Goal: Task Accomplishment & Management: Complete application form

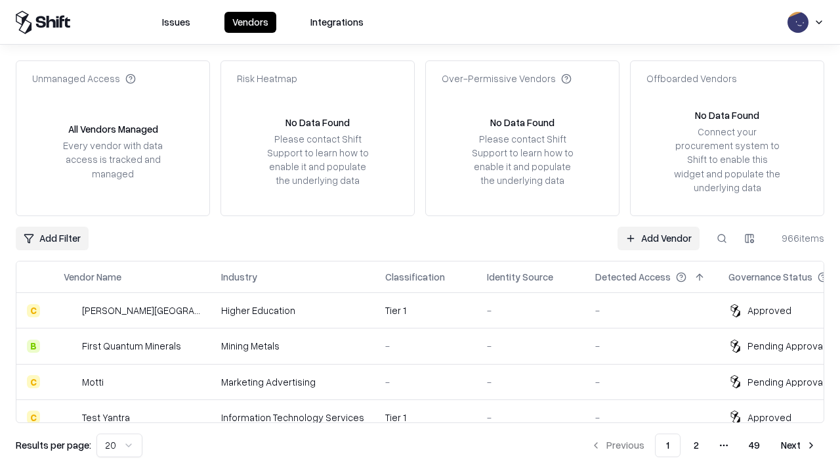
click at [659, 238] on link "Add Vendor" at bounding box center [659, 239] width 82 height 24
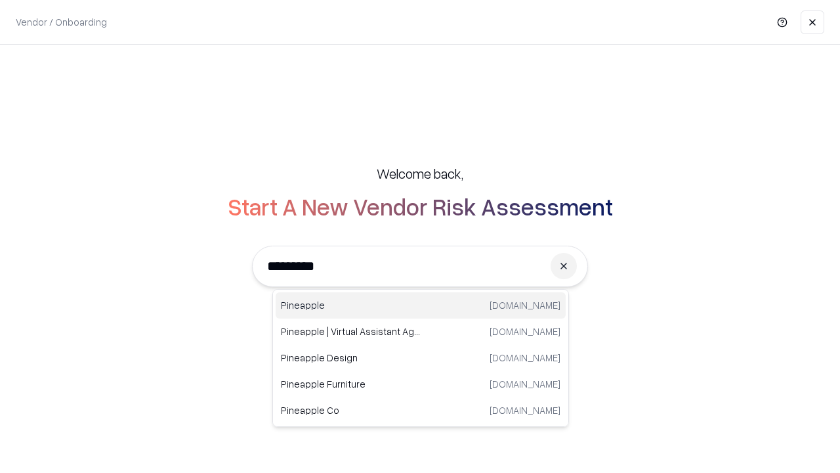
click at [421, 305] on div "Pineapple [DOMAIN_NAME]" at bounding box center [421, 305] width 290 height 26
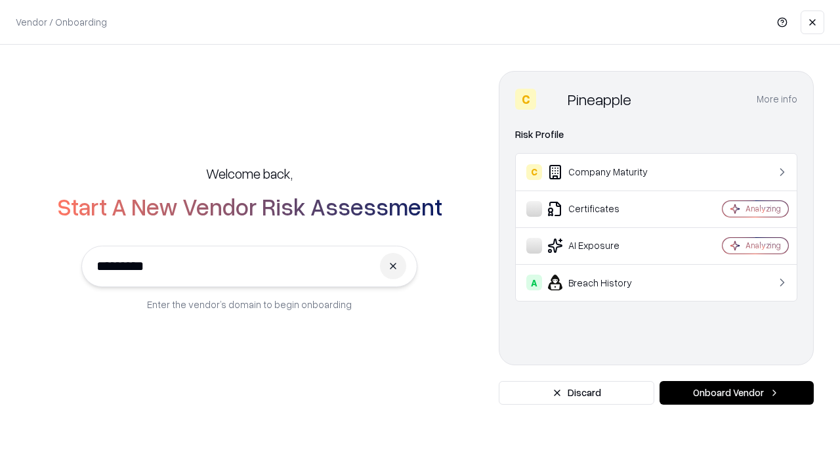
type input "*********"
click at [737, 393] on button "Onboard Vendor" at bounding box center [737, 393] width 154 height 24
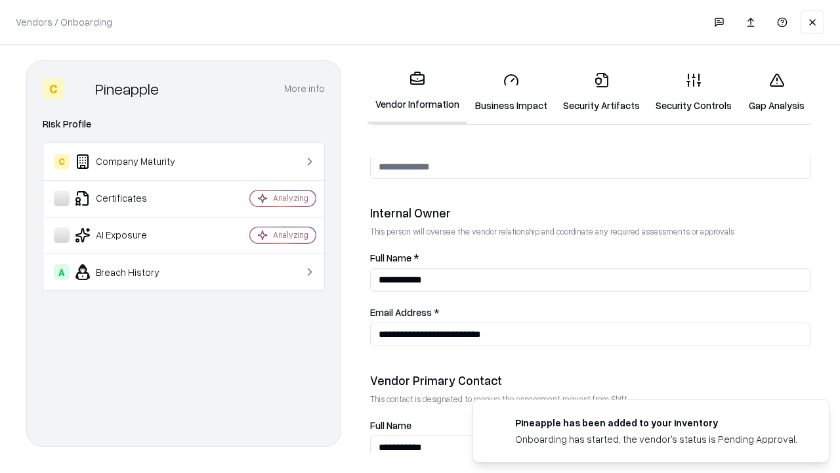
scroll to position [680, 0]
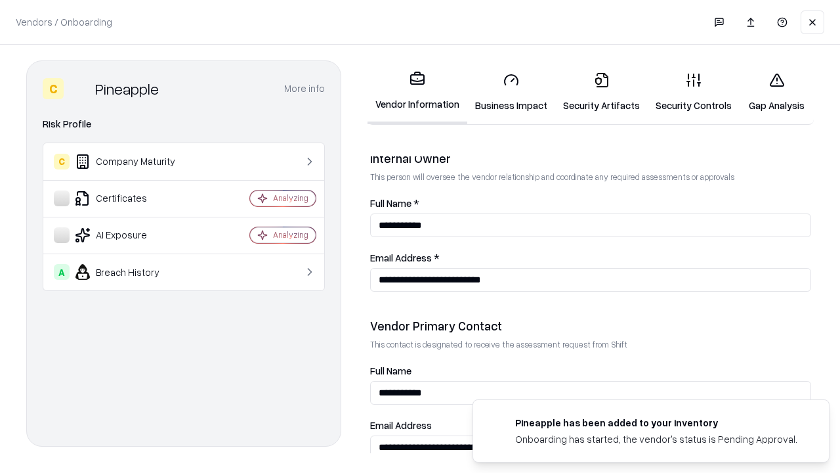
click at [511, 92] on link "Business Impact" at bounding box center [511, 92] width 88 height 61
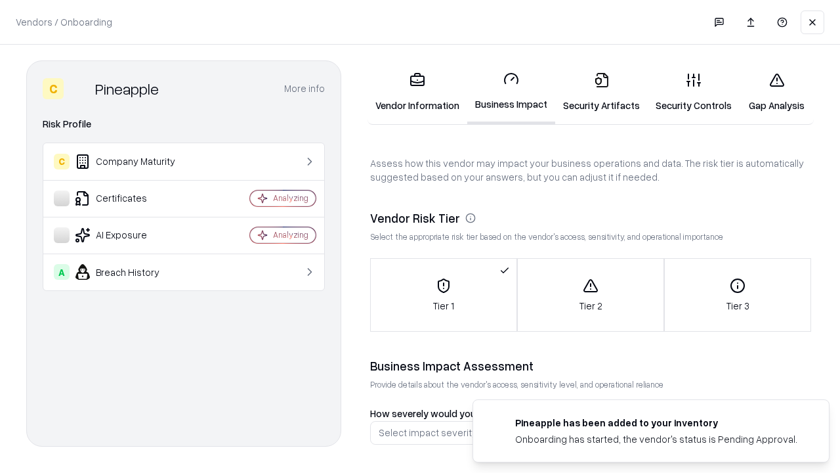
click at [601, 92] on link "Security Artifacts" at bounding box center [601, 92] width 93 height 61
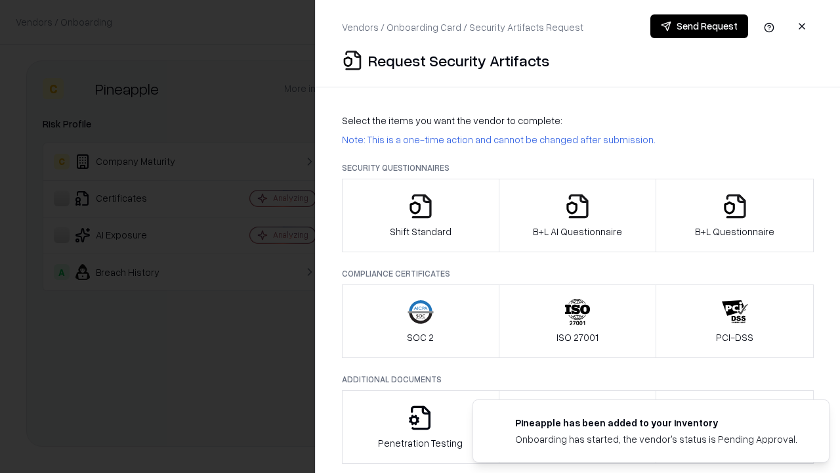
click at [420, 215] on icon "button" at bounding box center [421, 206] width 26 height 26
click at [699, 26] on button "Send Request" at bounding box center [700, 26] width 98 height 24
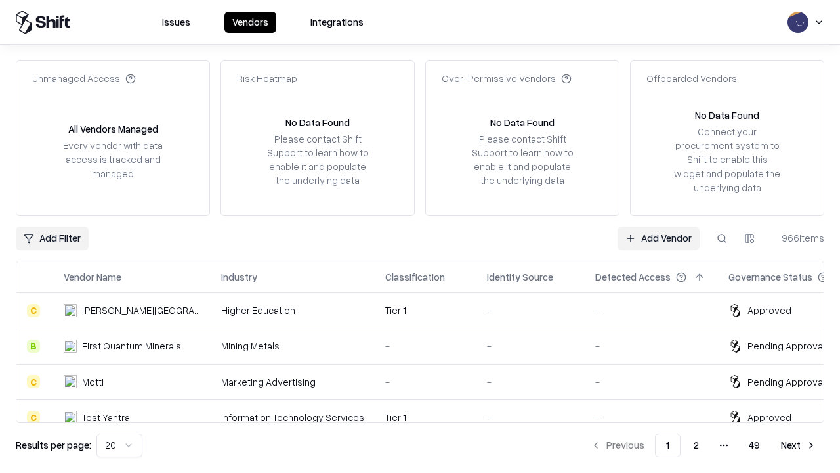
click at [722, 238] on button at bounding box center [722, 239] width 24 height 24
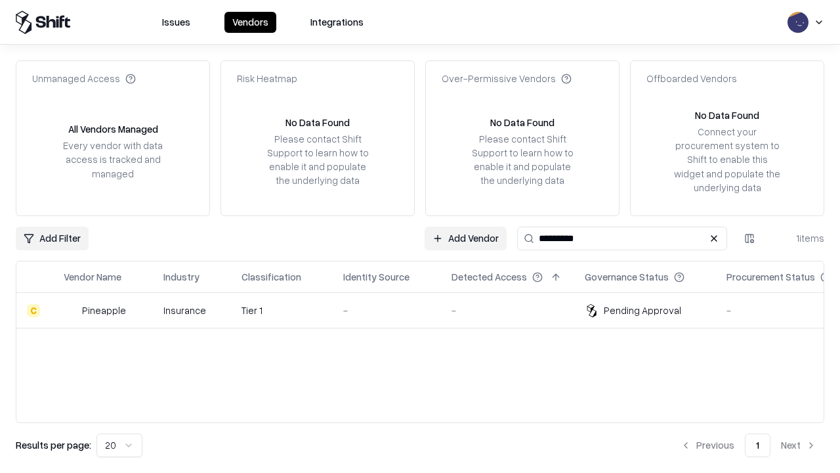
type input "*********"
click at [428, 310] on div "-" at bounding box center [386, 310] width 87 height 14
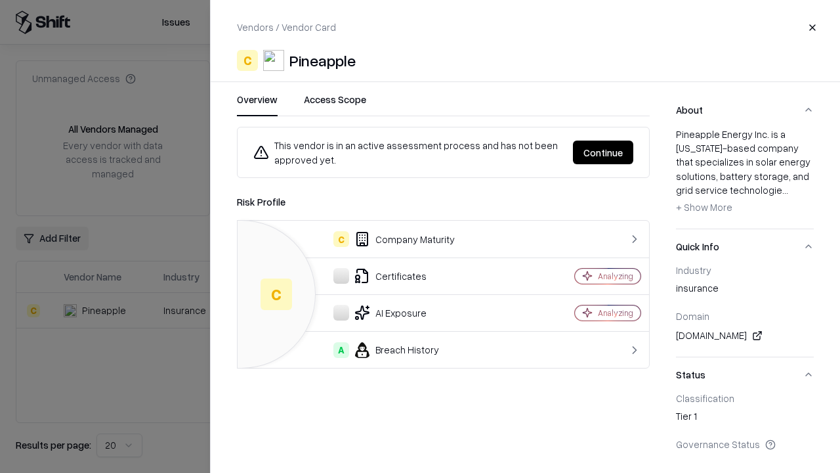
click at [603, 152] on button "Continue" at bounding box center [603, 152] width 60 height 24
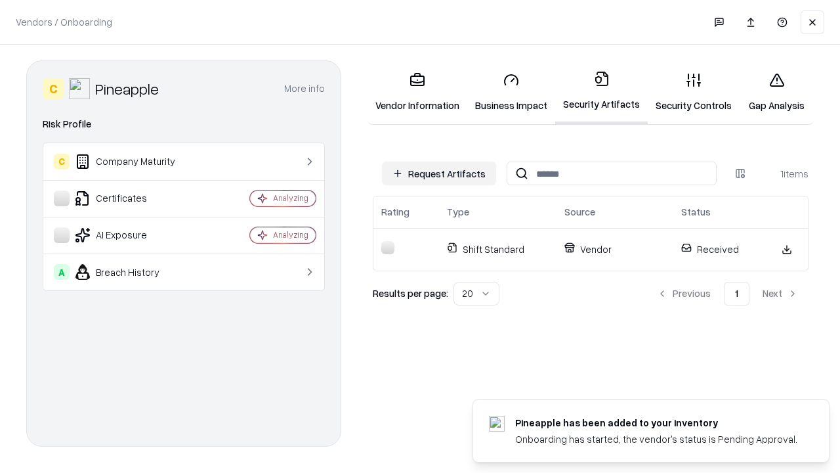
click at [777, 92] on link "Gap Analysis" at bounding box center [777, 92] width 74 height 61
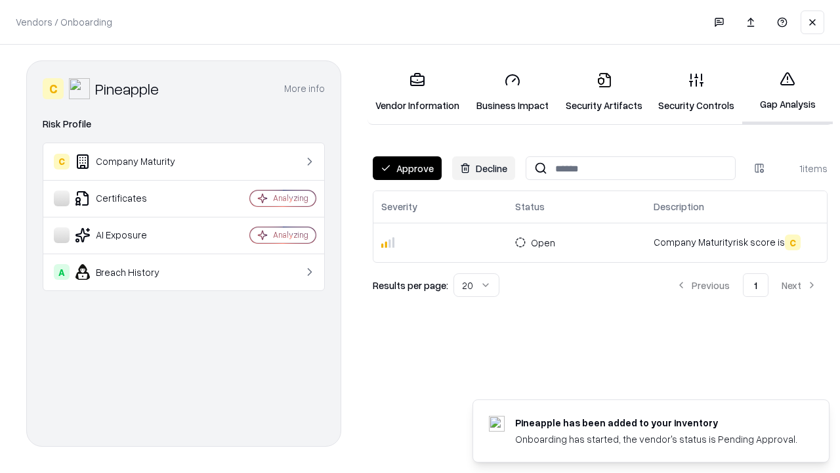
click at [407, 168] on button "Approve" at bounding box center [407, 168] width 69 height 24
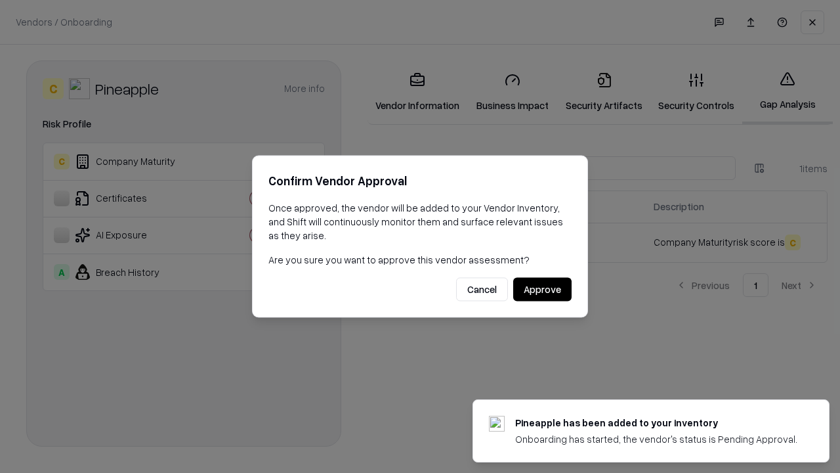
click at [542, 289] on button "Approve" at bounding box center [542, 290] width 58 height 24
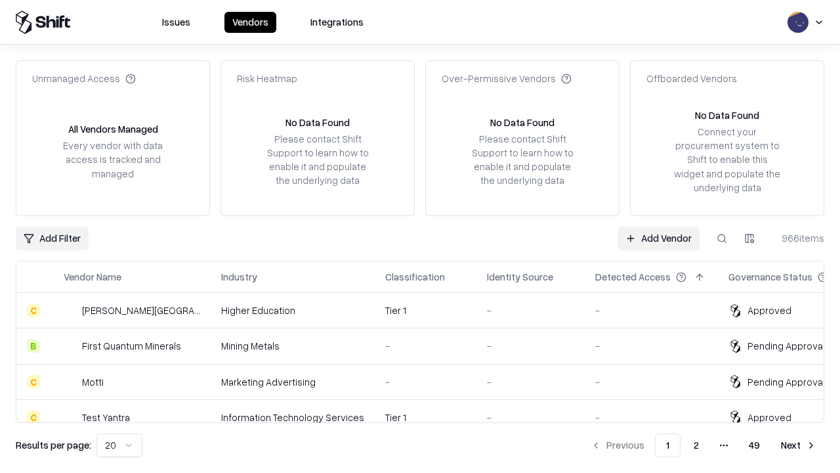
type input "*********"
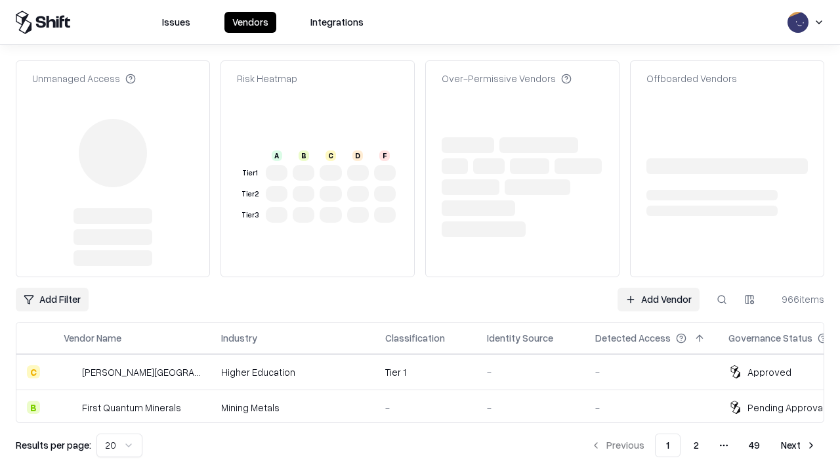
click at [659, 288] on link "Add Vendor" at bounding box center [659, 300] width 82 height 24
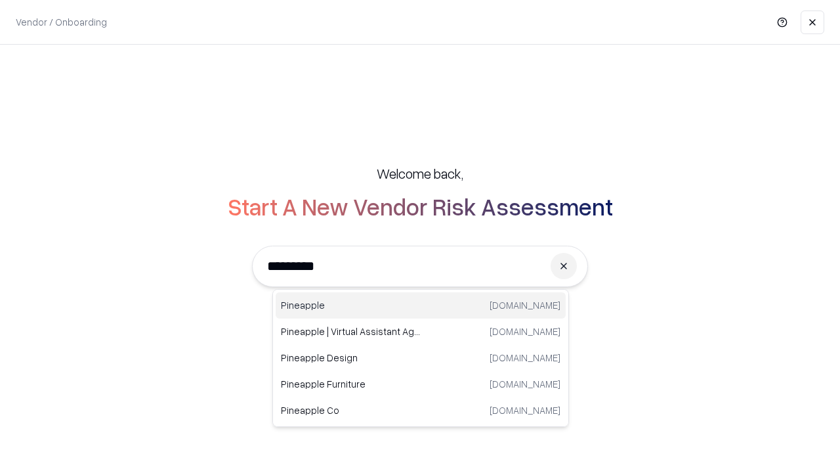
click at [421, 305] on div "Pineapple [DOMAIN_NAME]" at bounding box center [421, 305] width 290 height 26
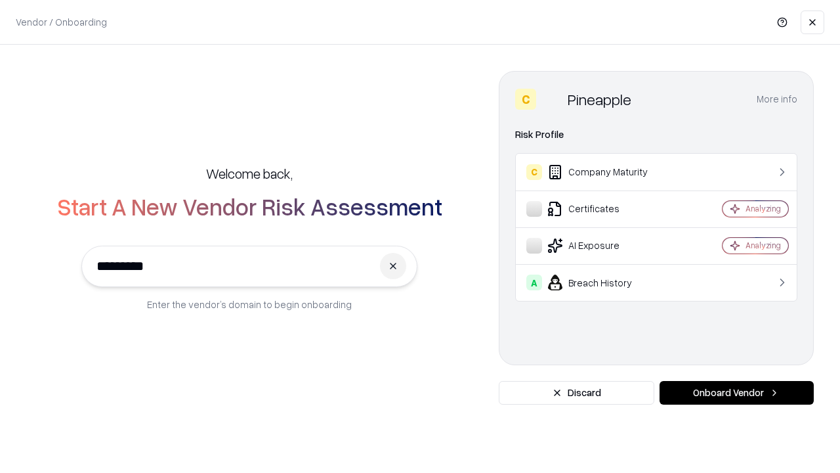
type input "*********"
click at [737, 393] on button "Onboard Vendor" at bounding box center [737, 393] width 154 height 24
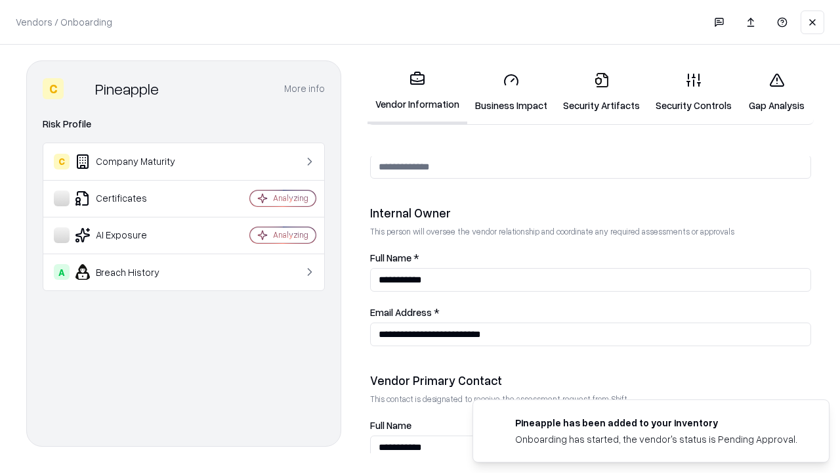
scroll to position [680, 0]
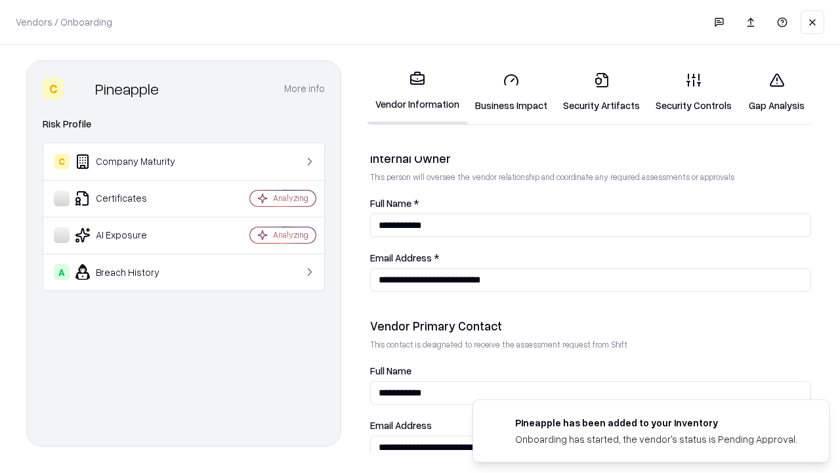
click at [777, 92] on link "Gap Analysis" at bounding box center [777, 92] width 74 height 61
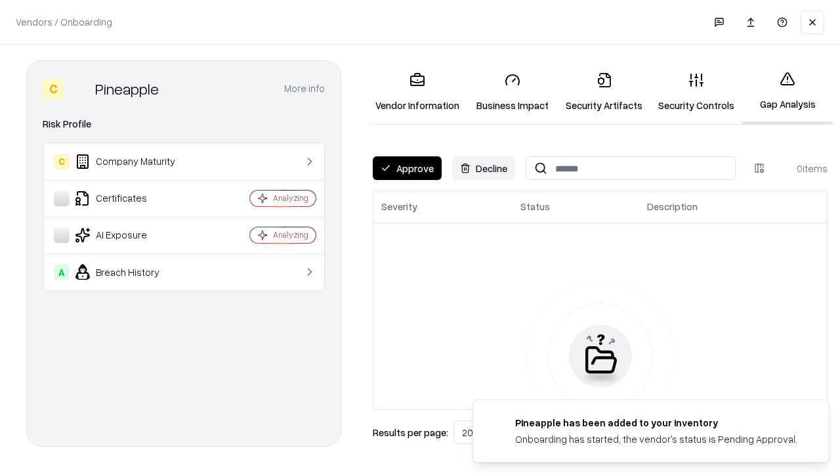
click at [407, 168] on button "Approve" at bounding box center [407, 168] width 69 height 24
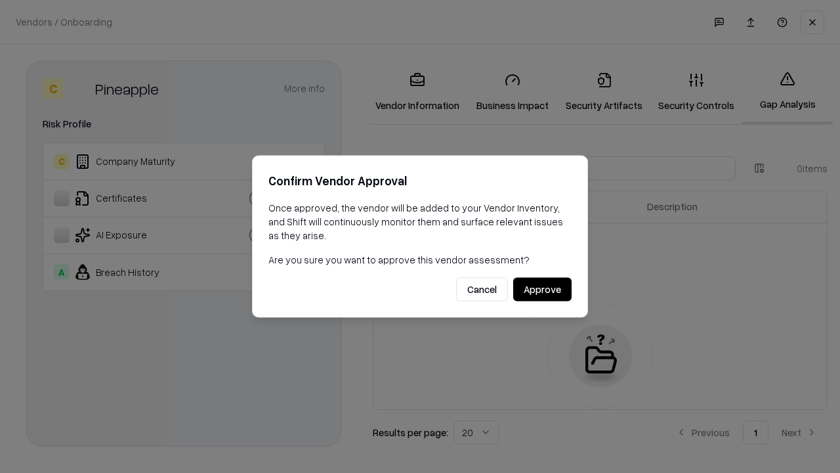
click at [542, 289] on button "Approve" at bounding box center [542, 290] width 58 height 24
